Goal: Find specific page/section

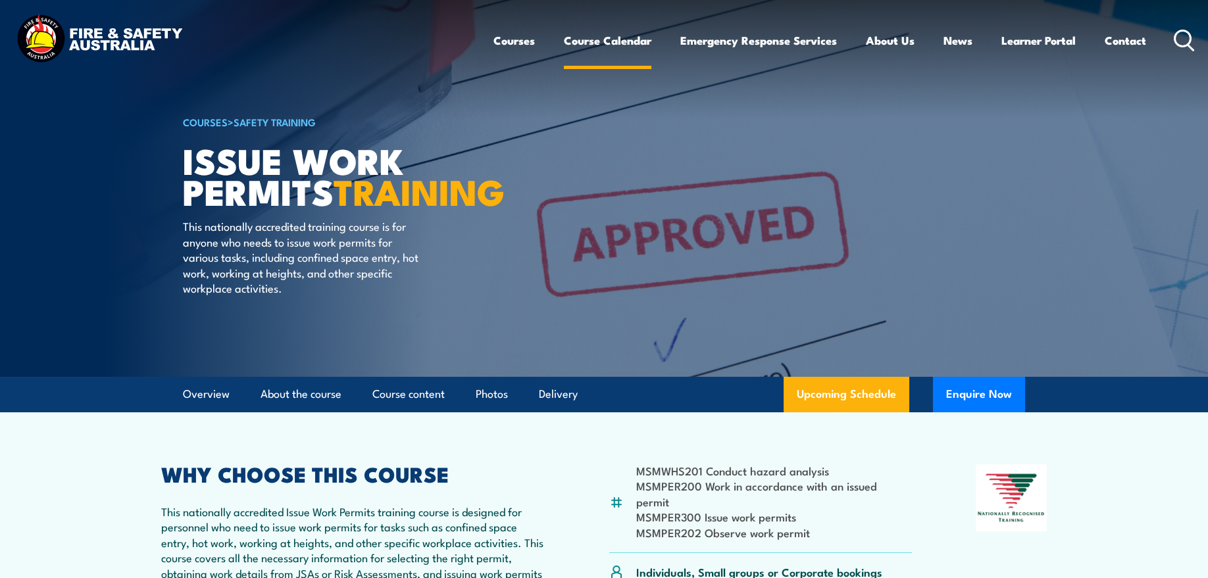
click at [614, 41] on link "Course Calendar" at bounding box center [608, 40] width 88 height 35
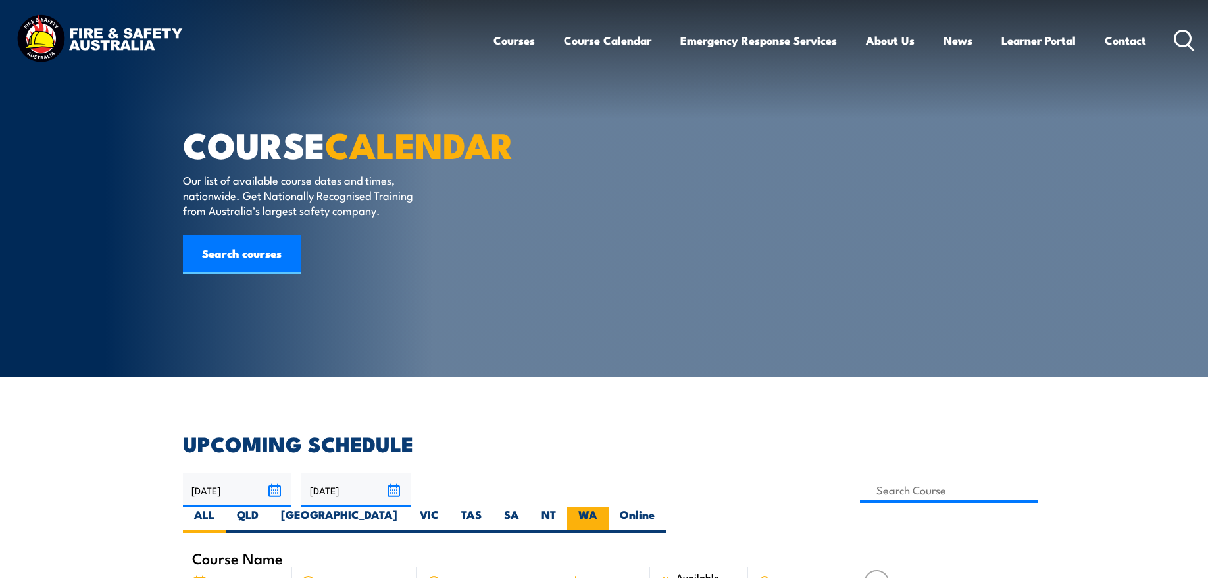
click at [609, 507] on label "WA" at bounding box center [587, 520] width 41 height 26
click at [606, 507] on input "WA" at bounding box center [602, 511] width 9 height 9
radio input "true"
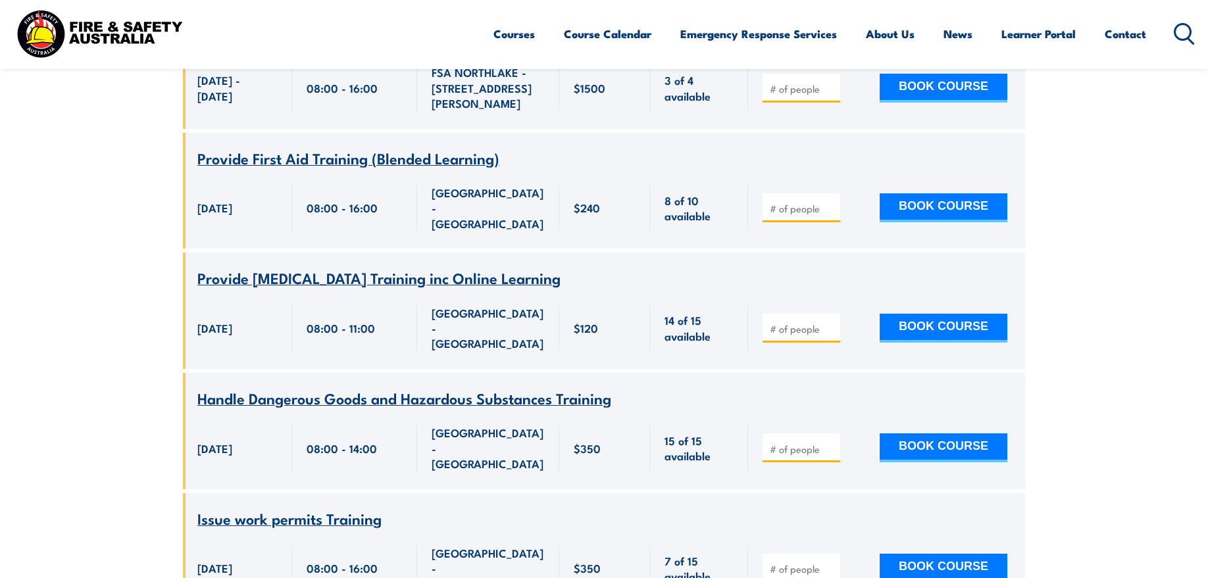
scroll to position [4514, 0]
